Goal: Transaction & Acquisition: Obtain resource

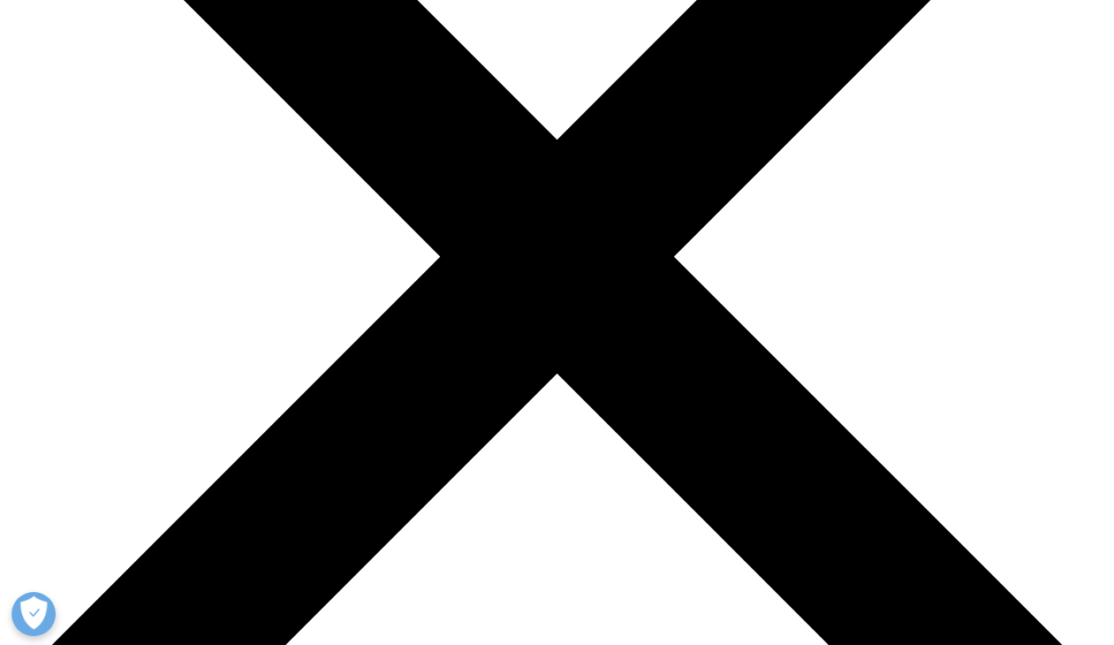
scroll to position [373, 0]
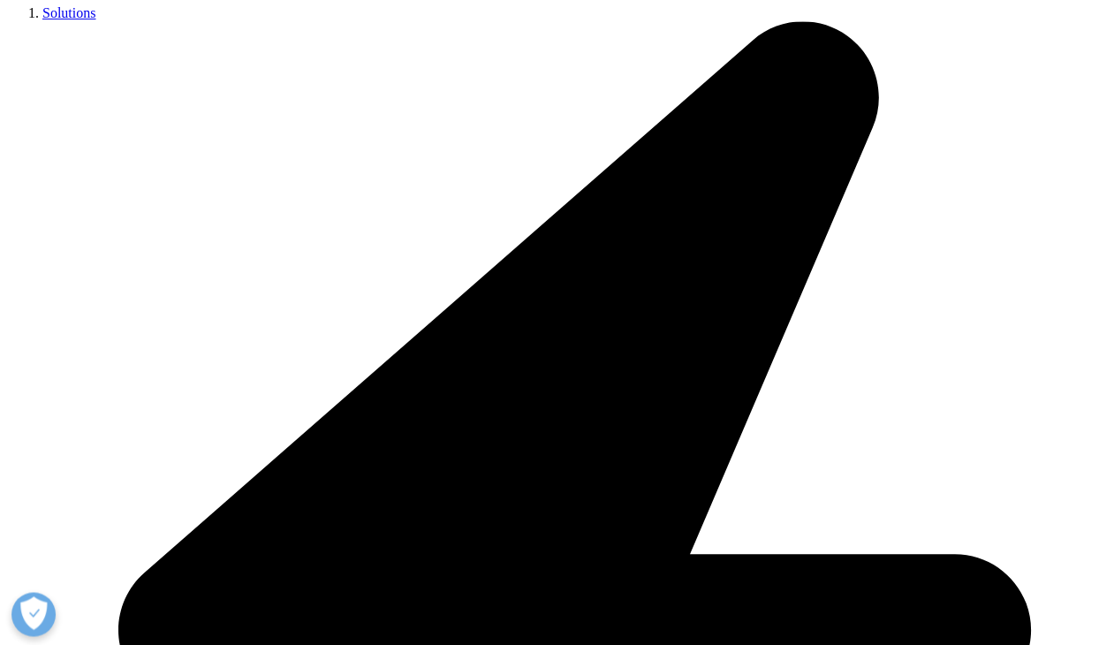
scroll to position [559, 0]
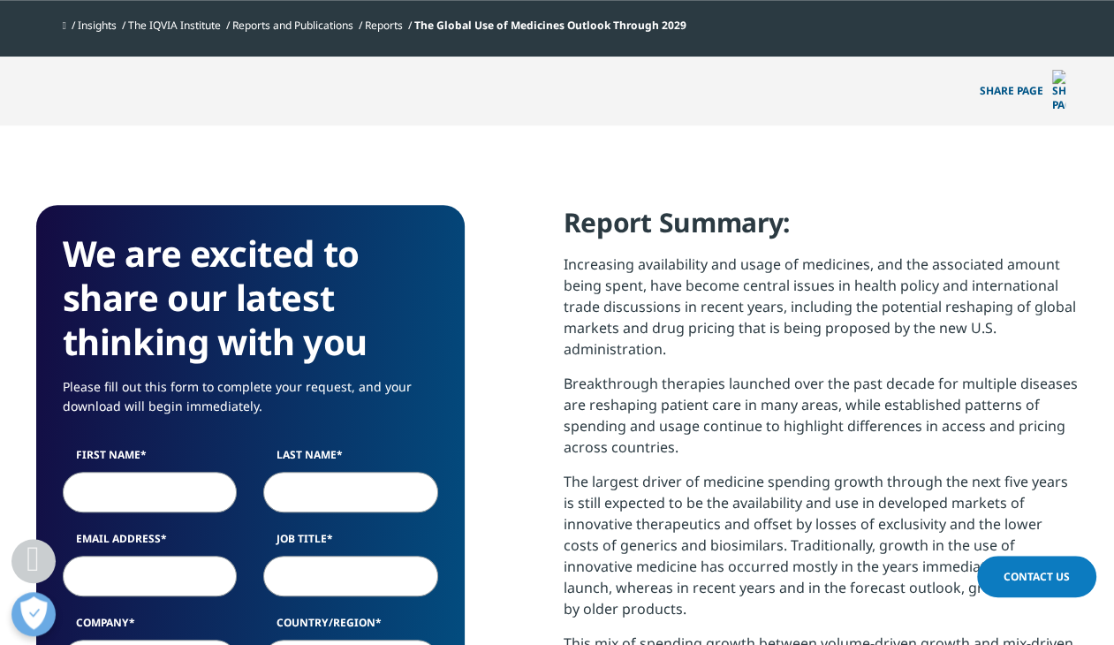
scroll to position [653, 0]
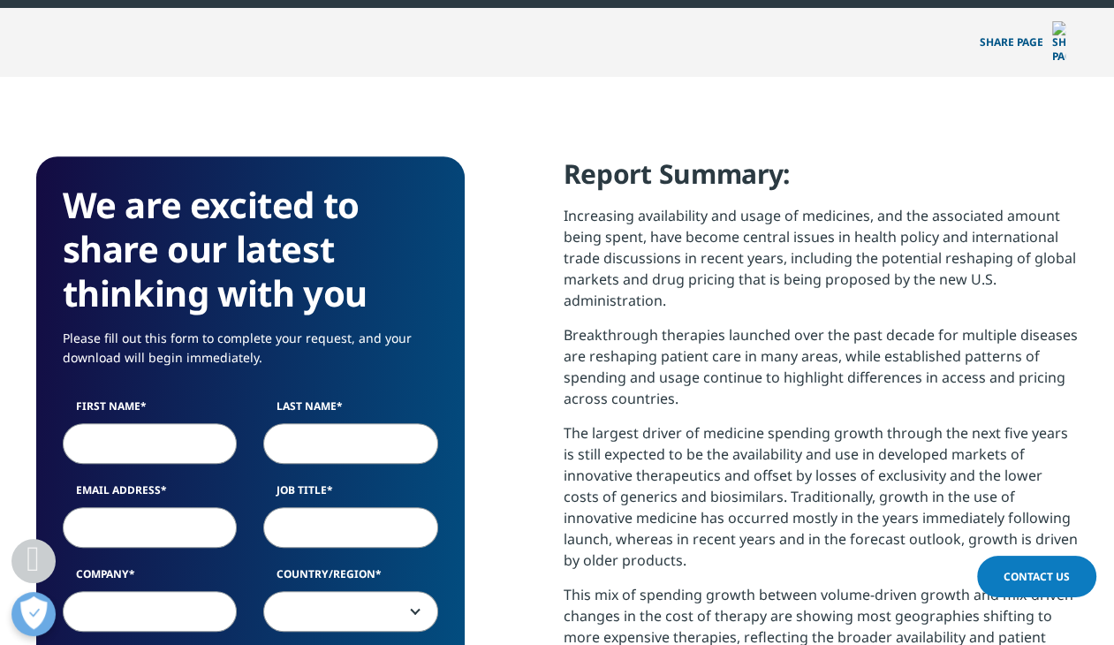
click at [90, 423] on input "First Name" at bounding box center [150, 443] width 175 height 41
type input "[PERSON_NAME]"
click at [296, 423] on input "Last Name" at bounding box center [350, 443] width 175 height 41
type input "[PERSON_NAME]"
click at [93, 511] on input "Email Address" at bounding box center [150, 527] width 175 height 41
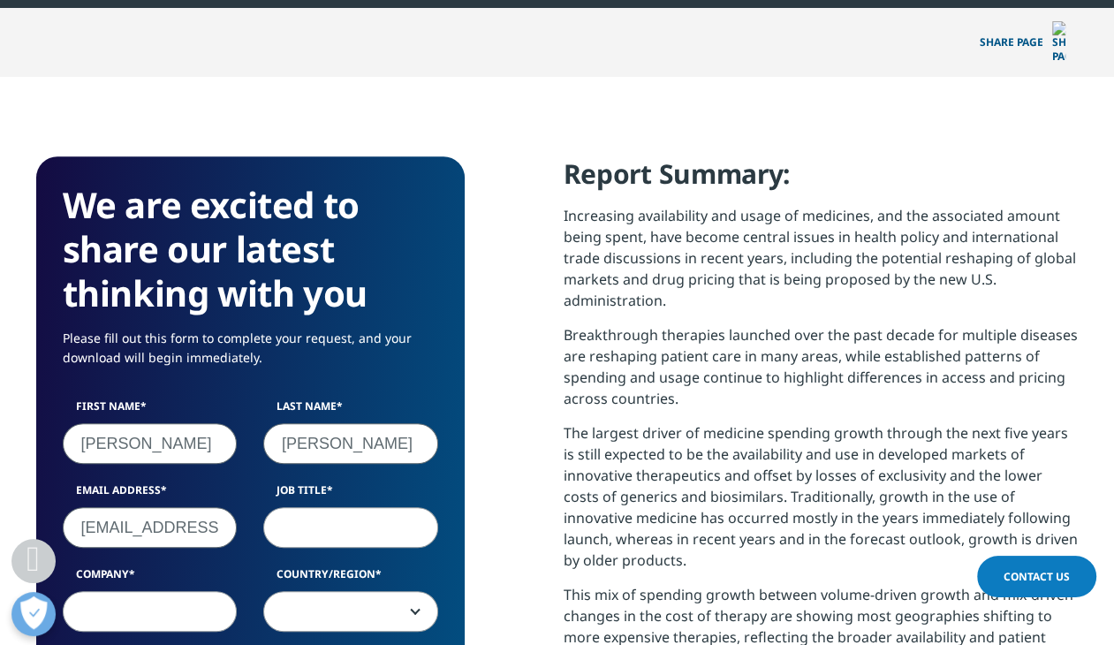
type input "[EMAIL_ADDRESS][DOMAIN_NAME]"
click at [274, 507] on input "Job Title" at bounding box center [350, 527] width 175 height 41
type input "Board Director"
click at [79, 591] on input "Company" at bounding box center [150, 611] width 175 height 41
type input "Throne Biotech"
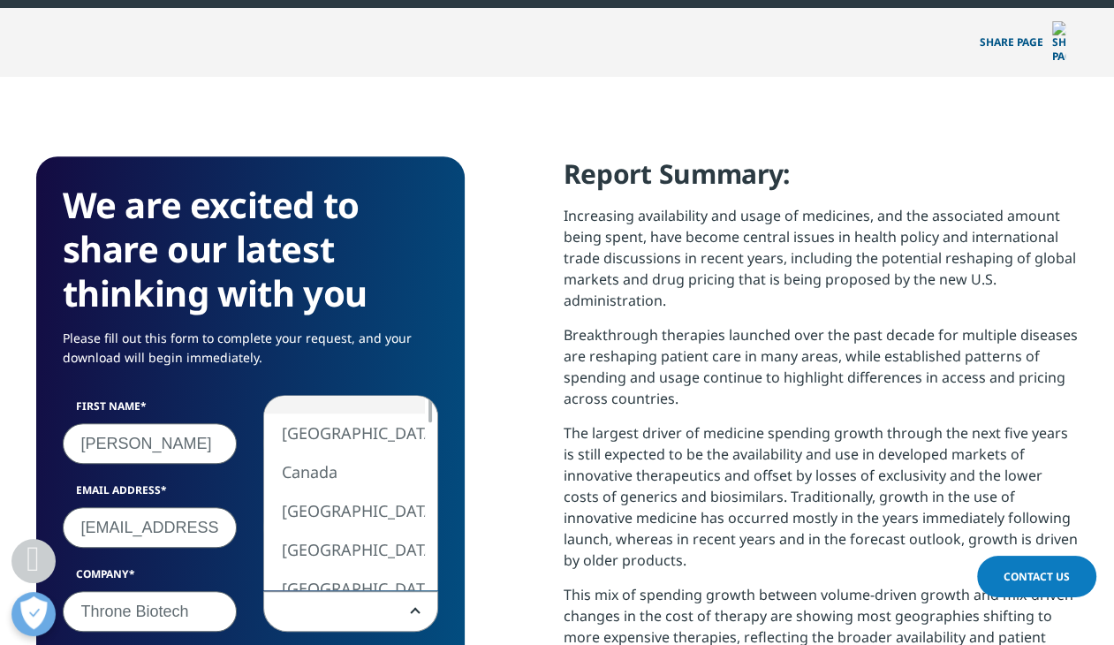
click at [288, 592] on span at bounding box center [350, 612] width 173 height 41
select select "[GEOGRAPHIC_DATA]"
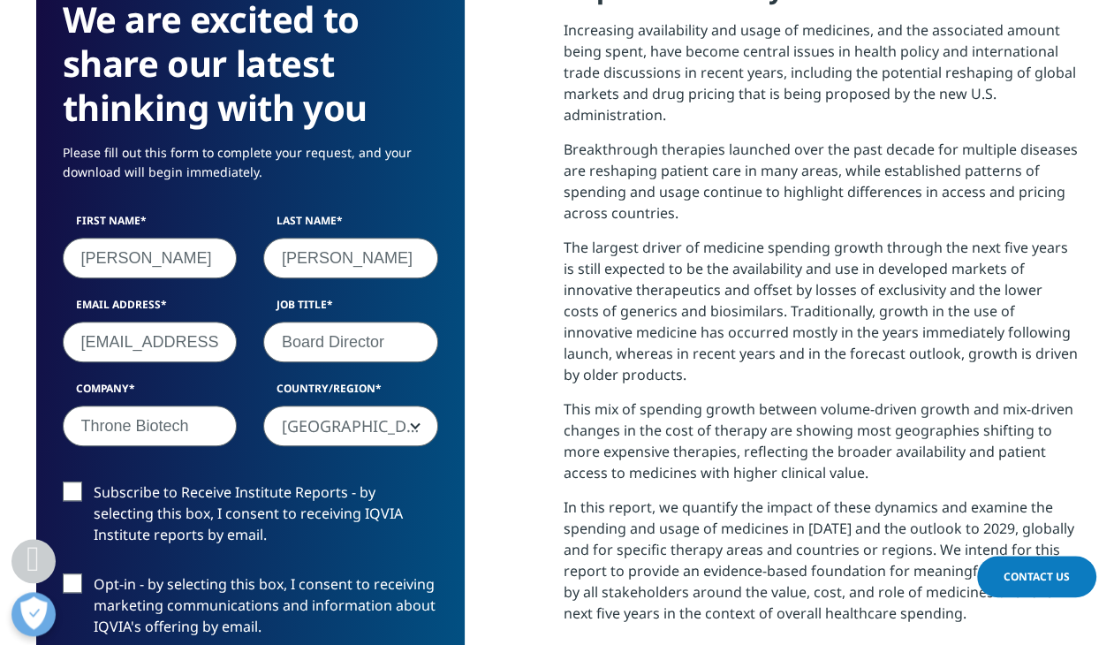
scroll to position [839, 0]
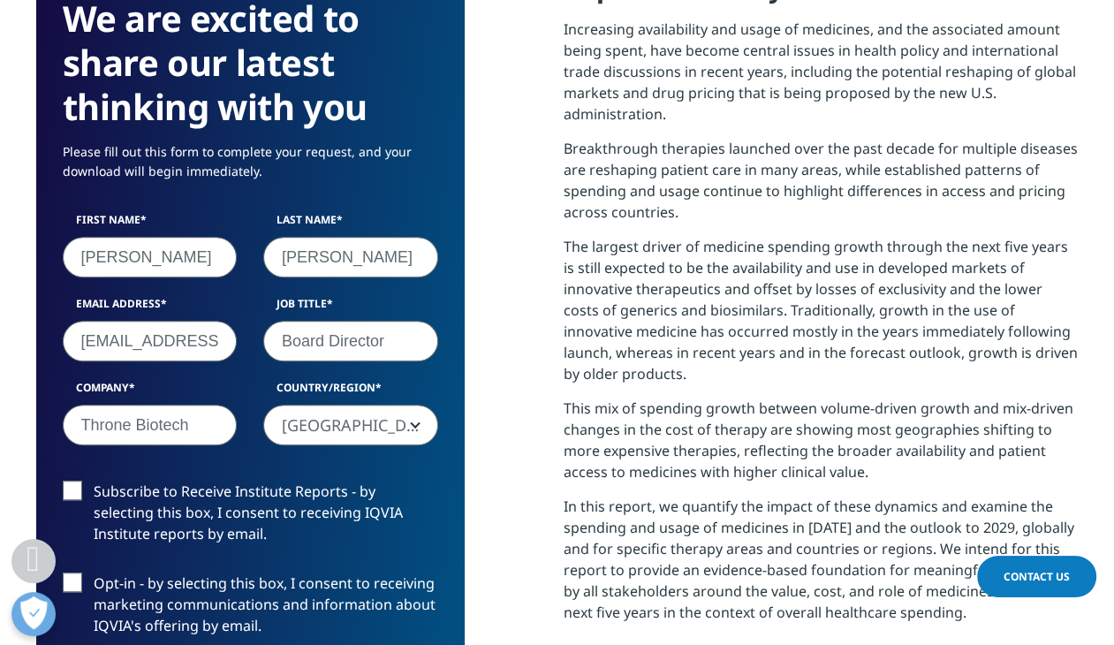
click at [71, 481] on label "Subscribe to Receive Institute Reports - by selecting this box, I consent to re…" at bounding box center [250, 517] width 375 height 73
click at [94, 481] on input "Subscribe to Receive Institute Reports - by selecting this box, I consent to re…" at bounding box center [94, 481] width 0 height 0
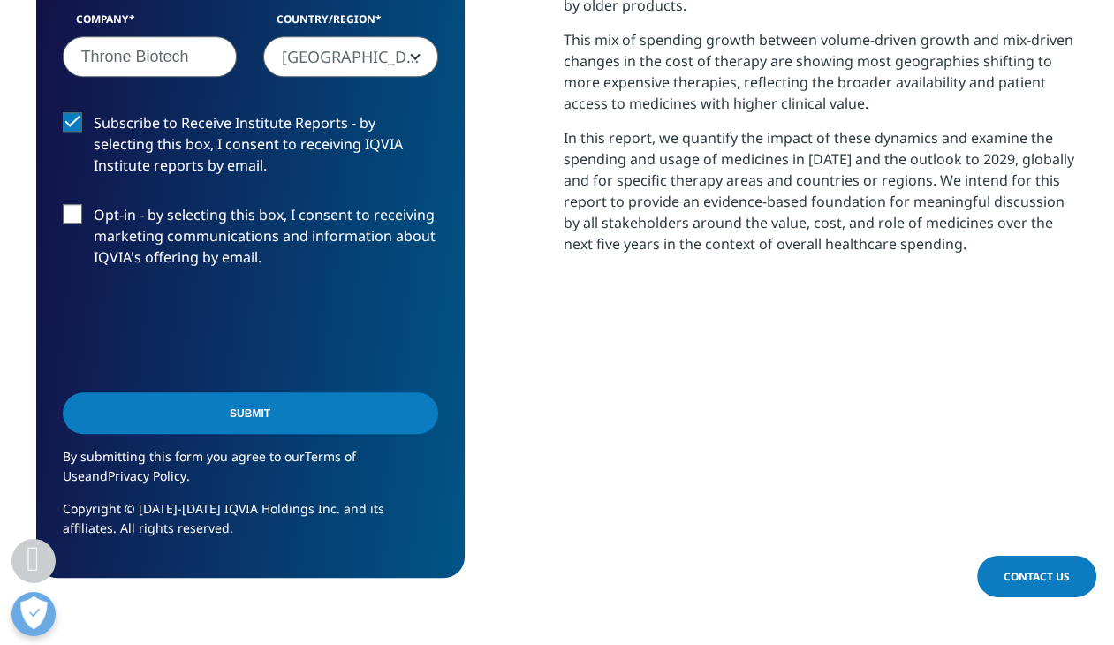
scroll to position [1212, 0]
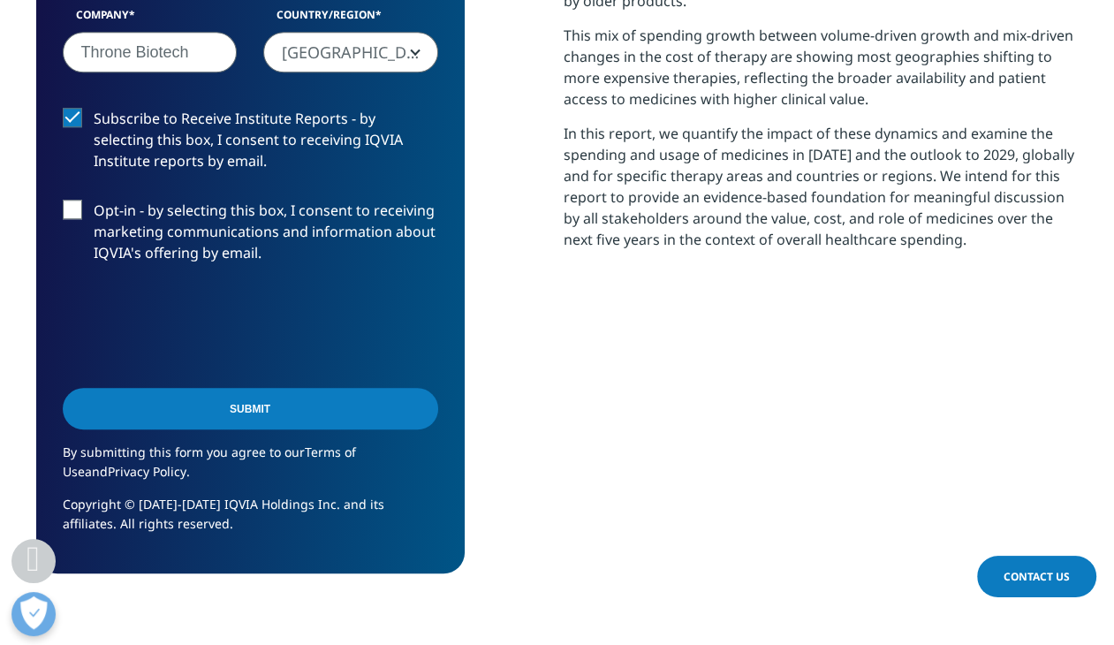
click at [233, 388] on input "Submit" at bounding box center [250, 409] width 375 height 42
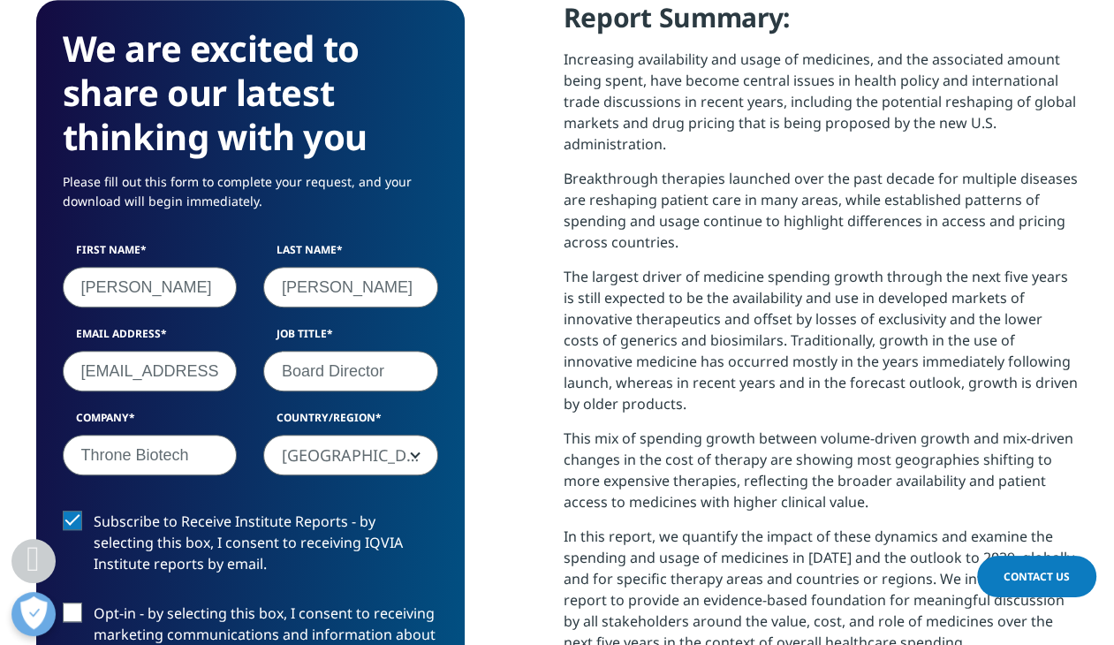
scroll to position [9, 8]
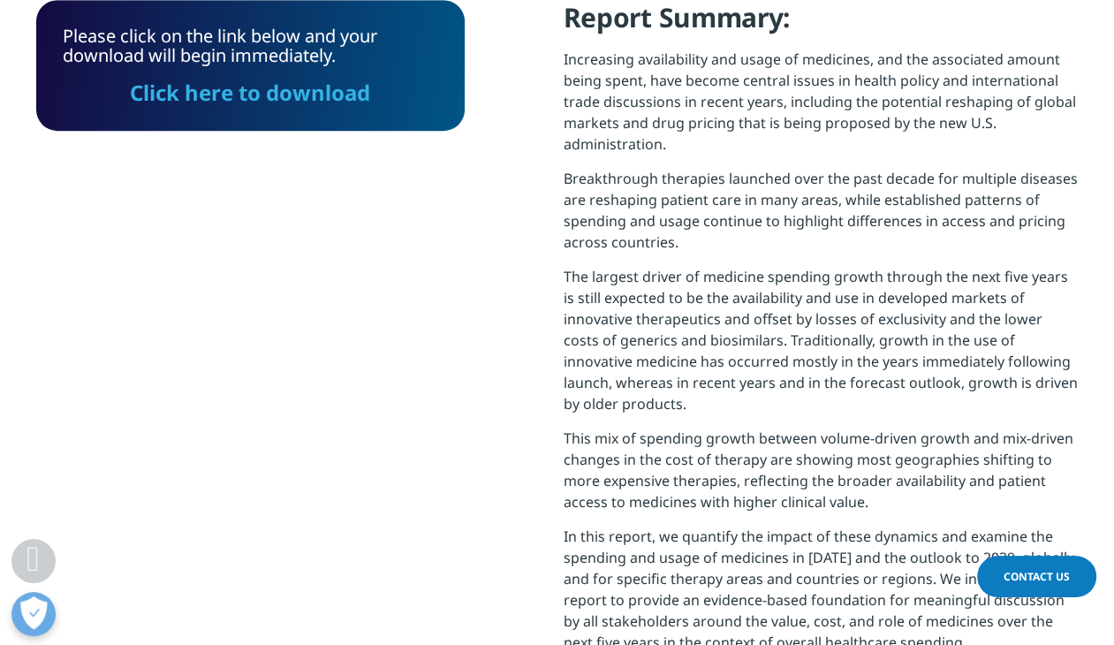
click at [262, 78] on link "Click here to download" at bounding box center [250, 92] width 240 height 29
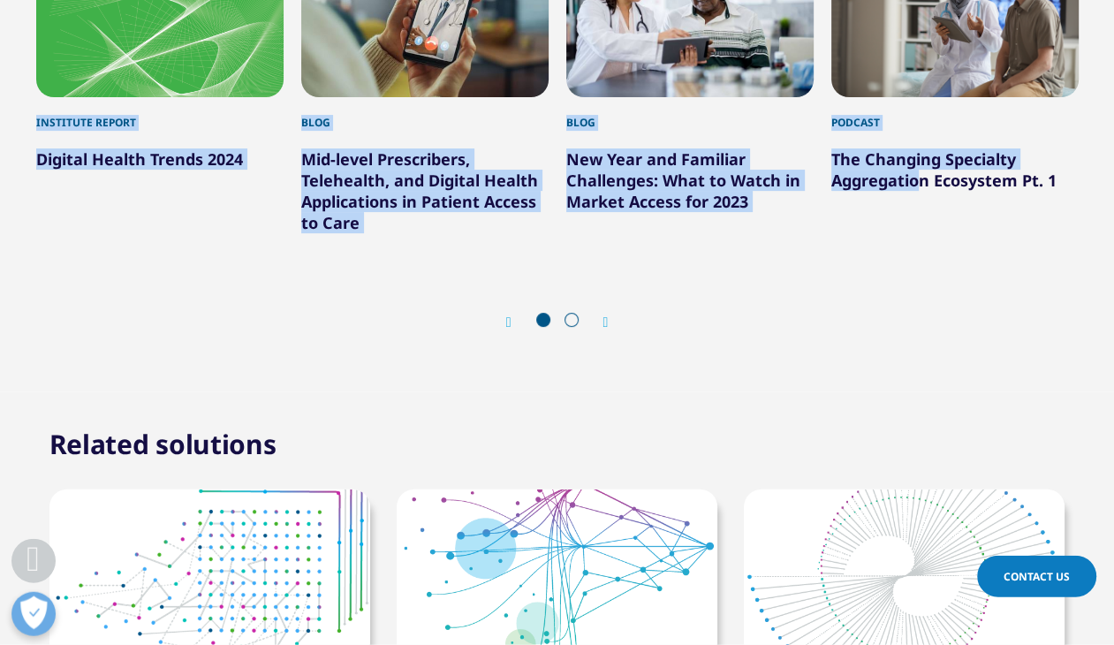
scroll to position [5926, 0]
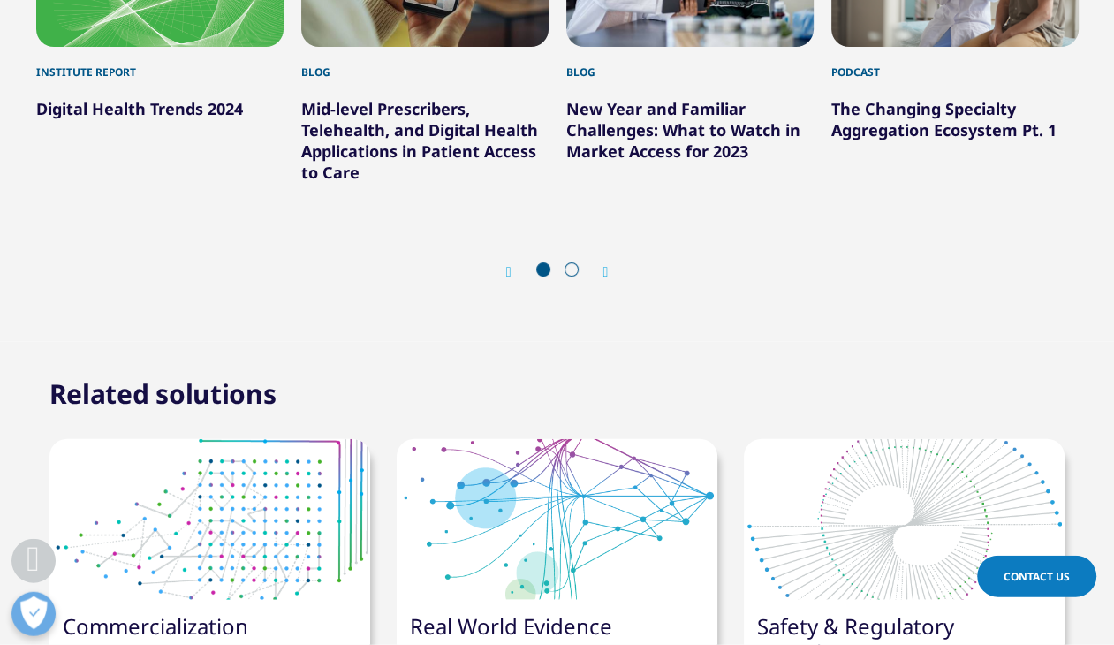
drag, startPoint x: 567, startPoint y: 274, endPoint x: 1061, endPoint y: 112, distance: 519.6
copy div "Lore Ipsu Dolorsit Amet Consect Adip Elitsed Doei 4:18 / Temporin 2:16 Utlabo :…"
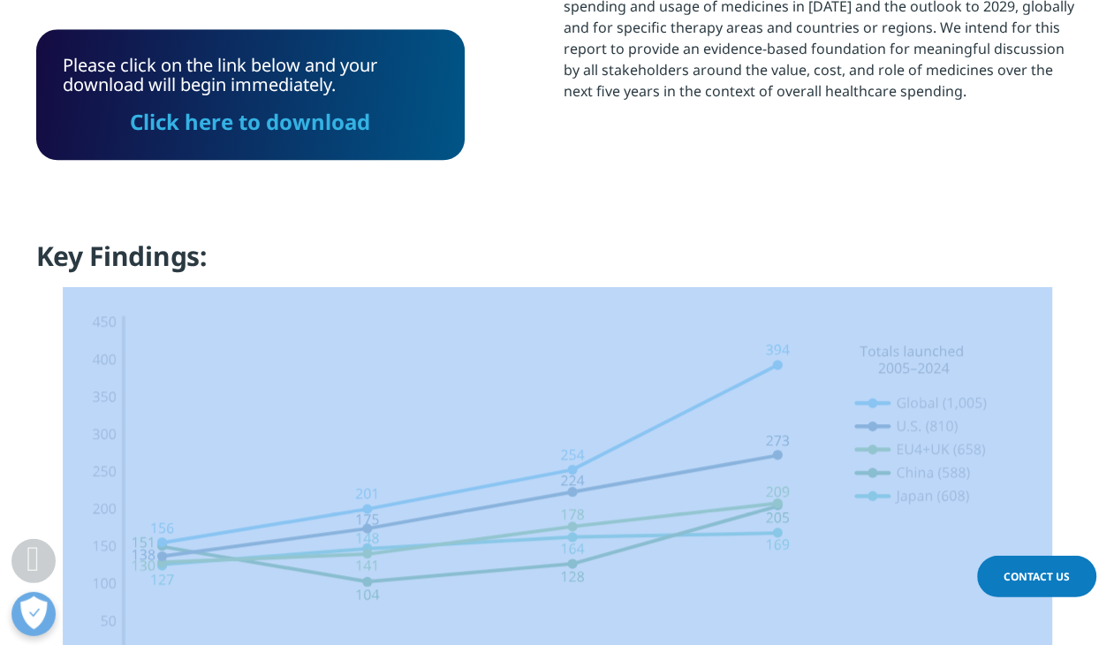
scroll to position [1354, 0]
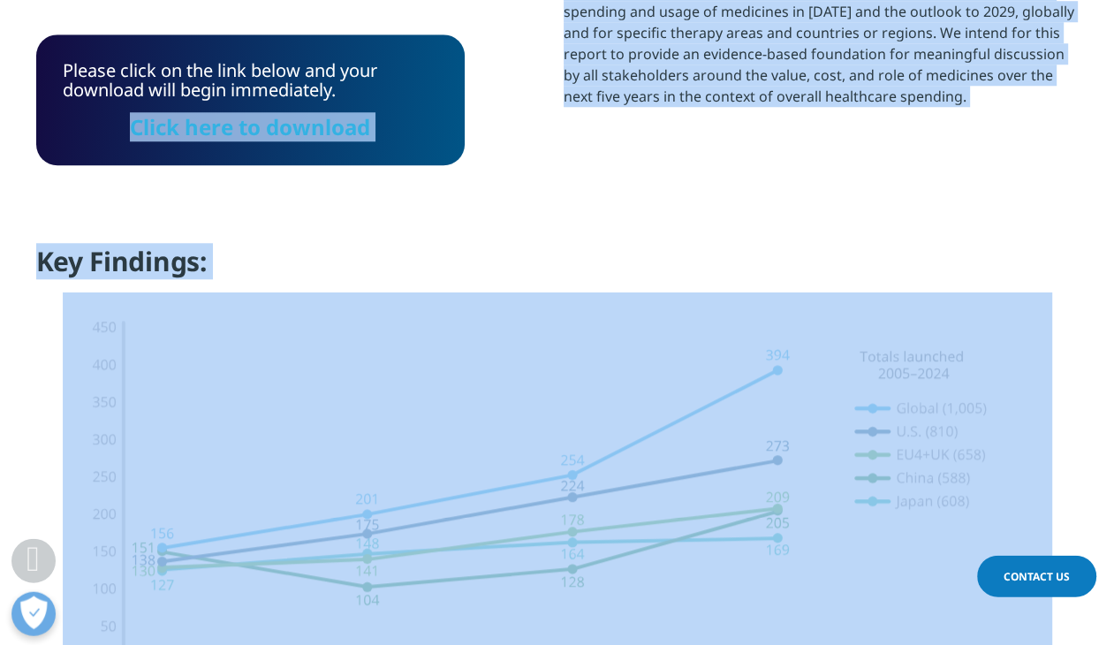
drag, startPoint x: 155, startPoint y: 299, endPoint x: -23, endPoint y: 61, distance: 297.9
copy div "Click here to download Report Summary: Increasing availability and usage of med…"
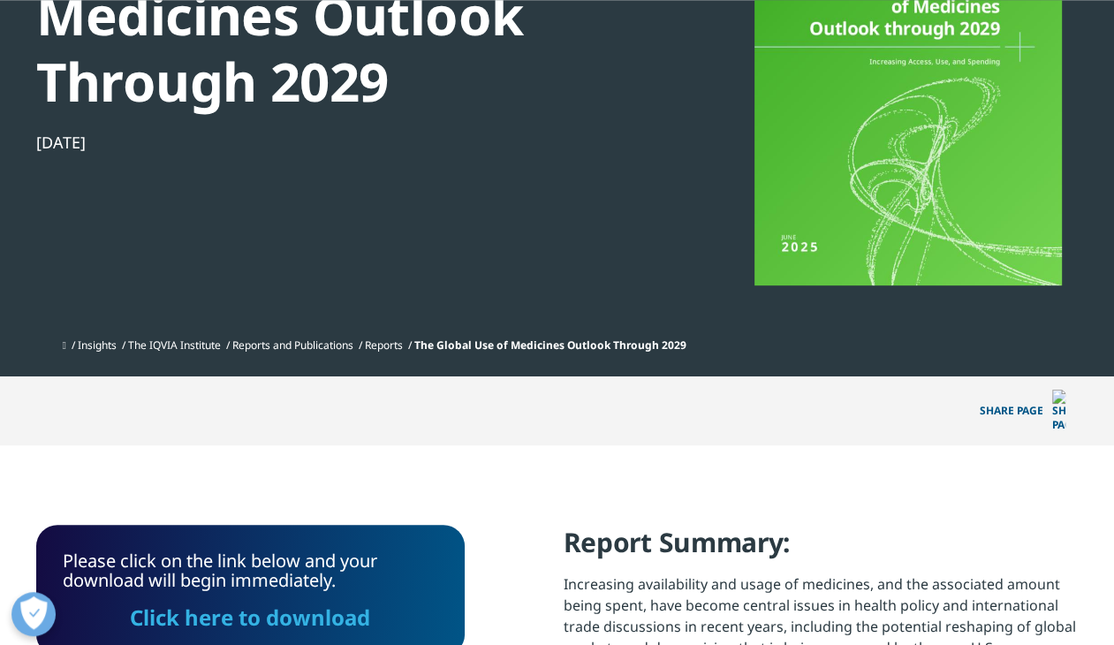
scroll to position [0, 0]
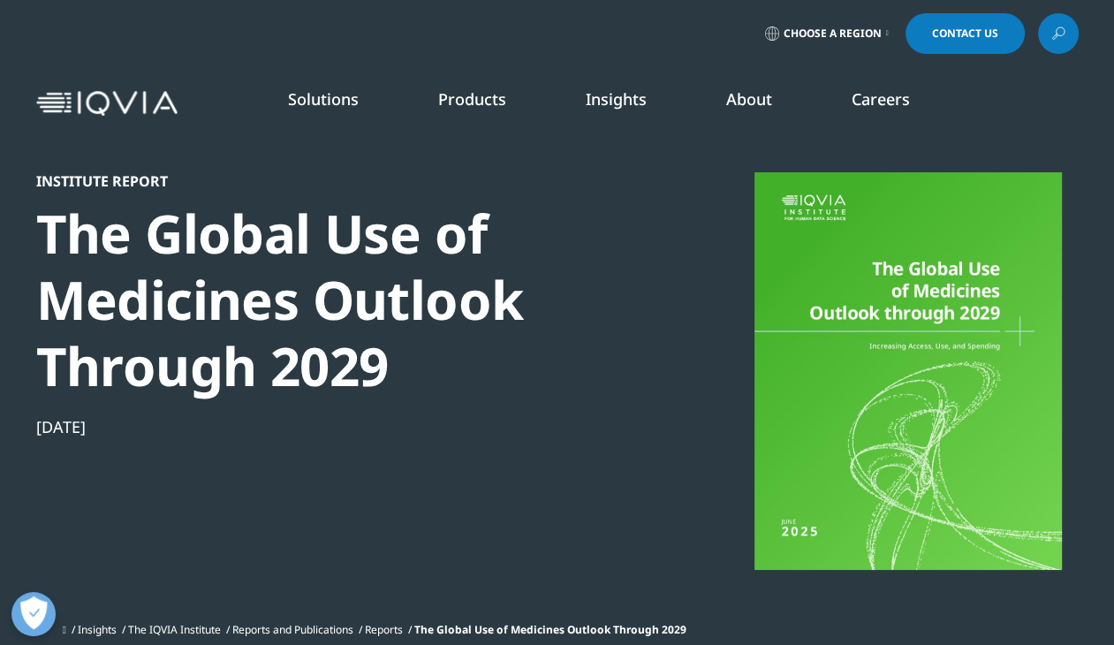
click at [1020, 117] on nav "Solutions quick find a capability Clear Search Loading SOLUTIONS Research & Dev…" at bounding box center [632, 103] width 894 height 83
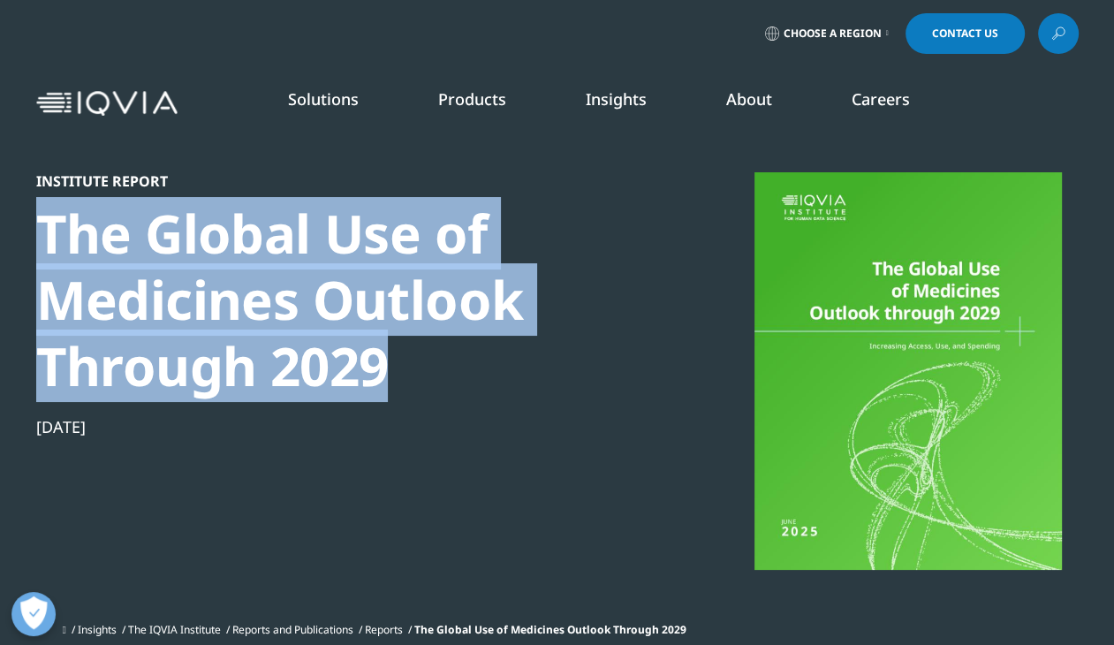
drag, startPoint x: 42, startPoint y: 227, endPoint x: 385, endPoint y: 379, distance: 375.0
click at [385, 379] on div "The Global Use of Medicines Outlook Through 2029" at bounding box center [339, 300] width 606 height 199
copy div "The Global Use of Medicines Outlook Through 2029"
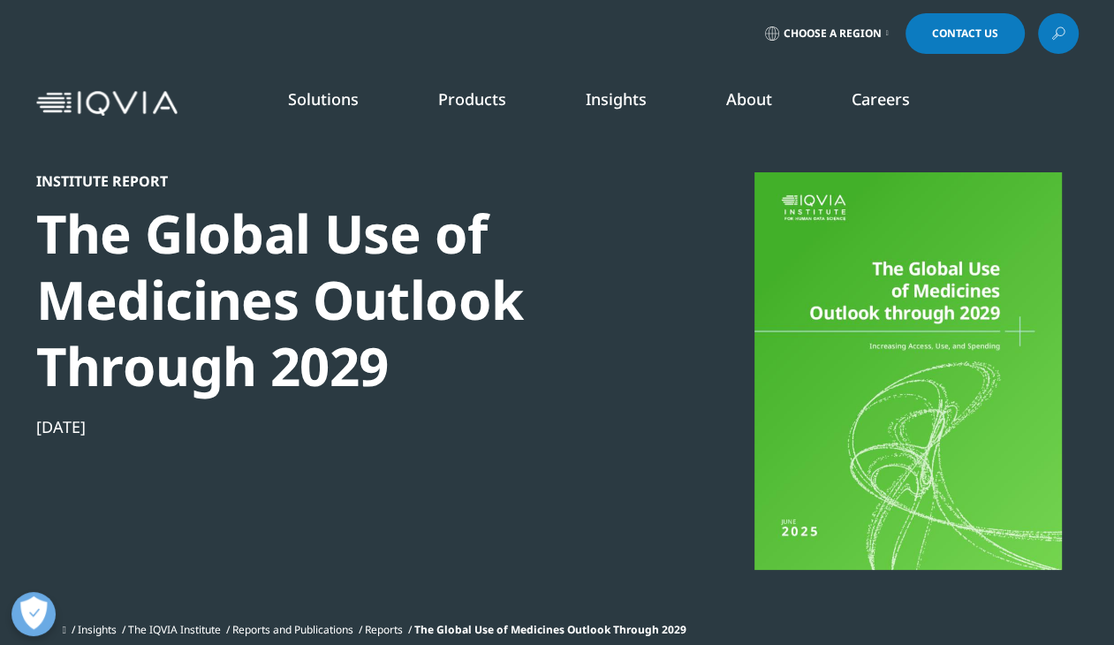
click at [637, 239] on div "The Global Use of Medicines Outlook Through 2029" at bounding box center [339, 300] width 606 height 199
click at [542, 53] on div "Choose a Region Contact Us" at bounding box center [557, 33] width 1042 height 41
